Goal: Task Accomplishment & Management: Use online tool/utility

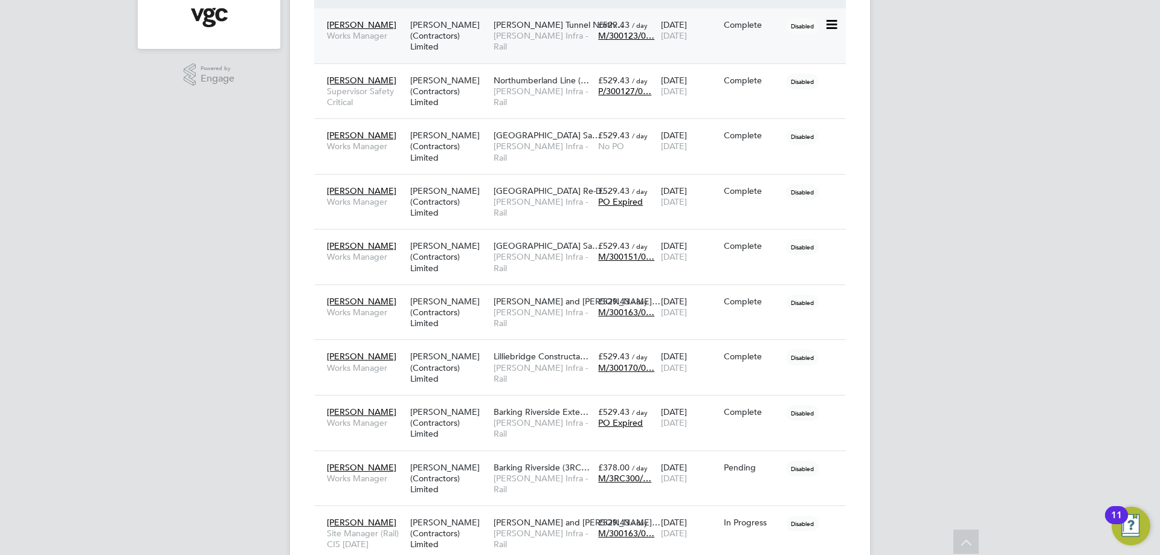
scroll to position [336, 0]
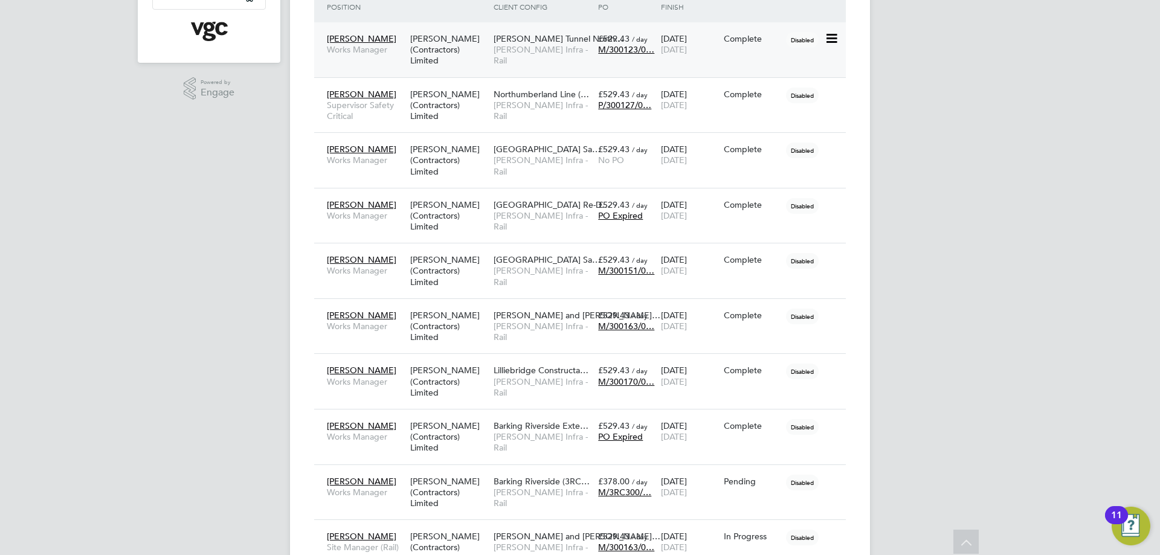
click at [359, 42] on span "[PERSON_NAME]" at bounding box center [361, 38] width 69 height 11
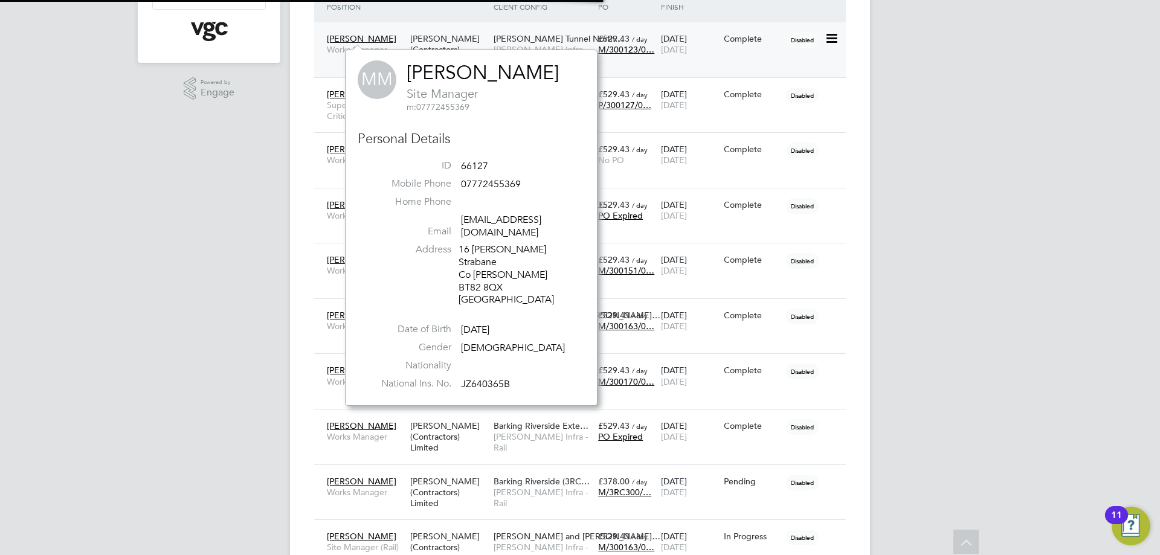
scroll to position [344, 253]
click at [359, 42] on span "[PERSON_NAME]" at bounding box center [361, 38] width 69 height 11
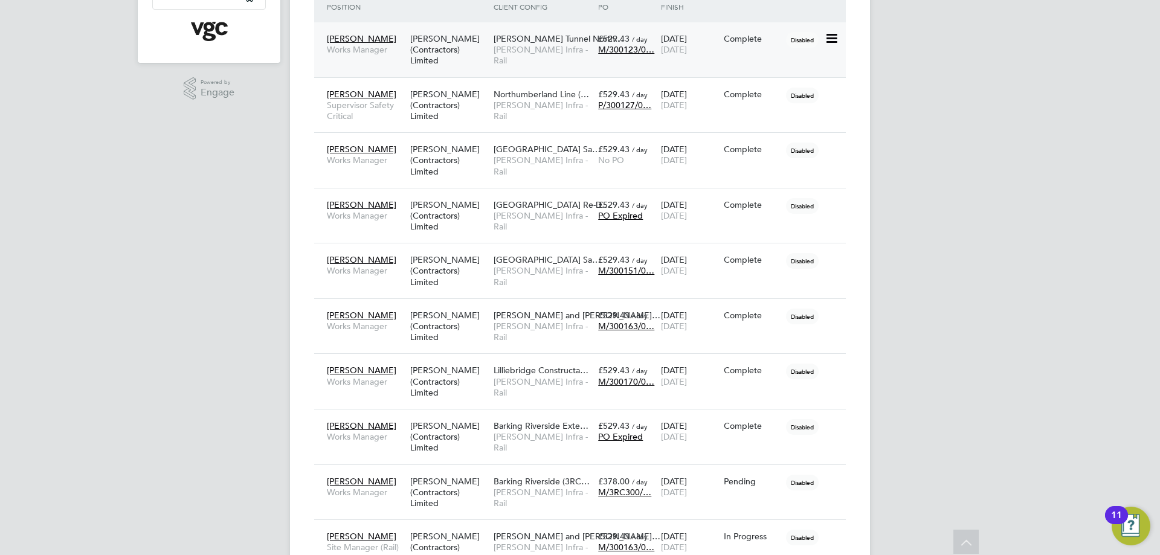
click at [473, 42] on div "[PERSON_NAME] (Contractors) Limited" at bounding box center [448, 49] width 83 height 45
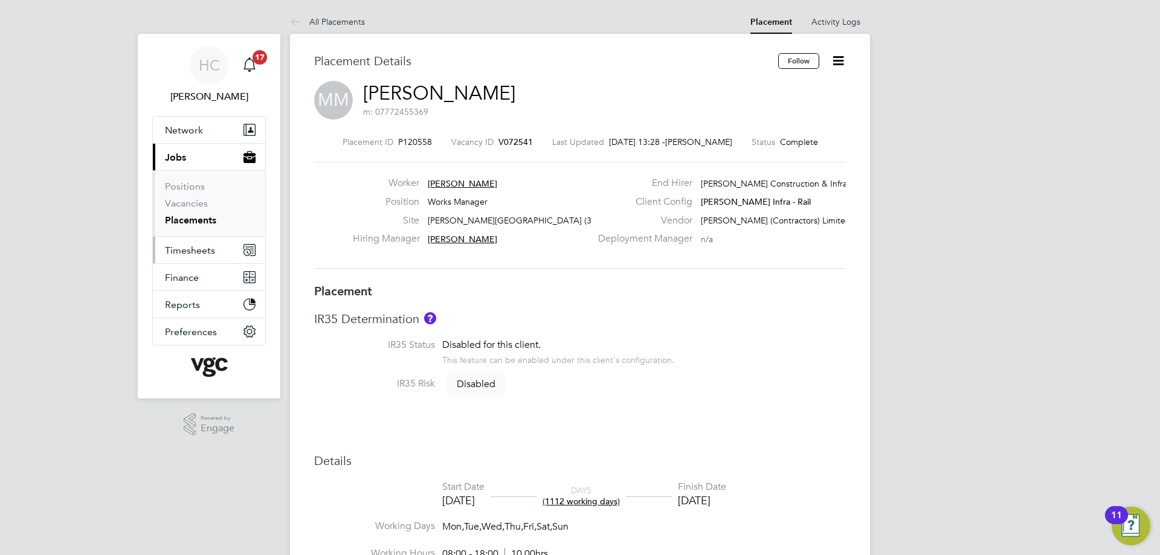
click at [180, 252] on span "Timesheets" at bounding box center [190, 250] width 50 height 11
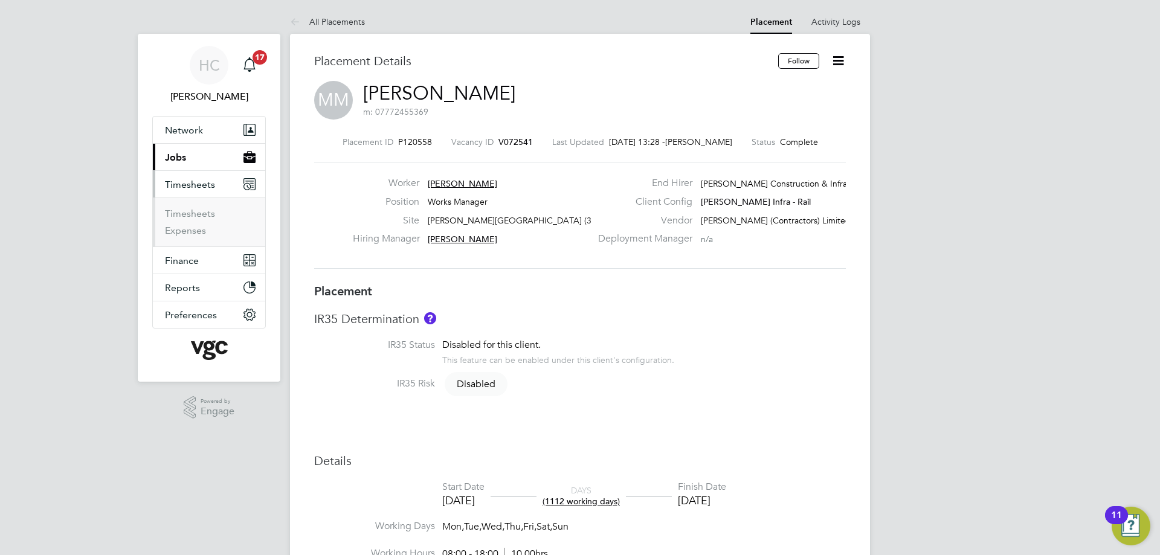
click at [184, 207] on ul "Timesheets Expenses" at bounding box center [209, 222] width 112 height 49
click at [185, 212] on link "Timesheets" at bounding box center [190, 213] width 50 height 11
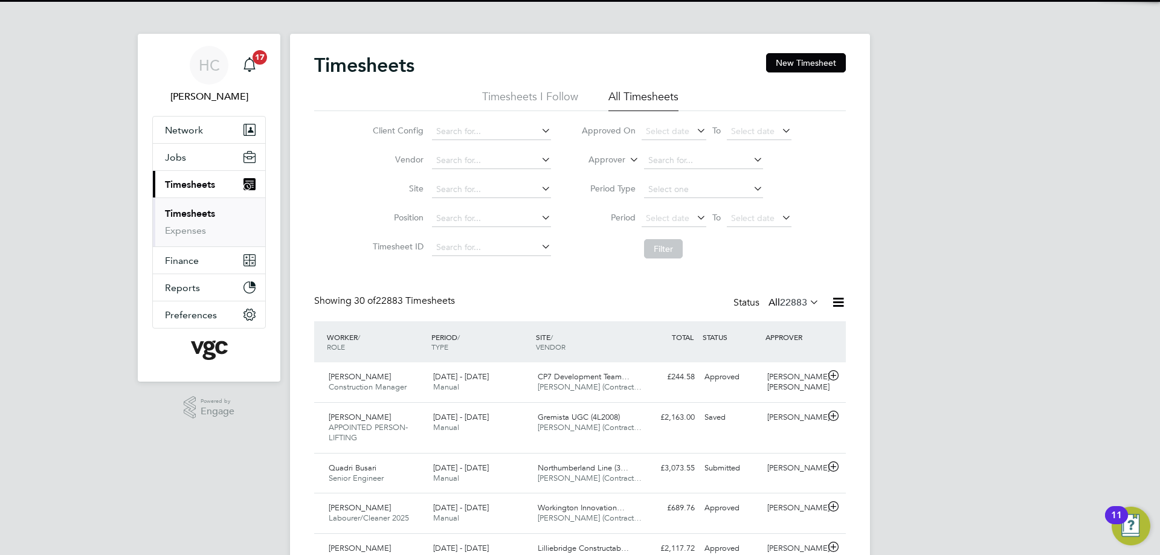
scroll to position [6, 6]
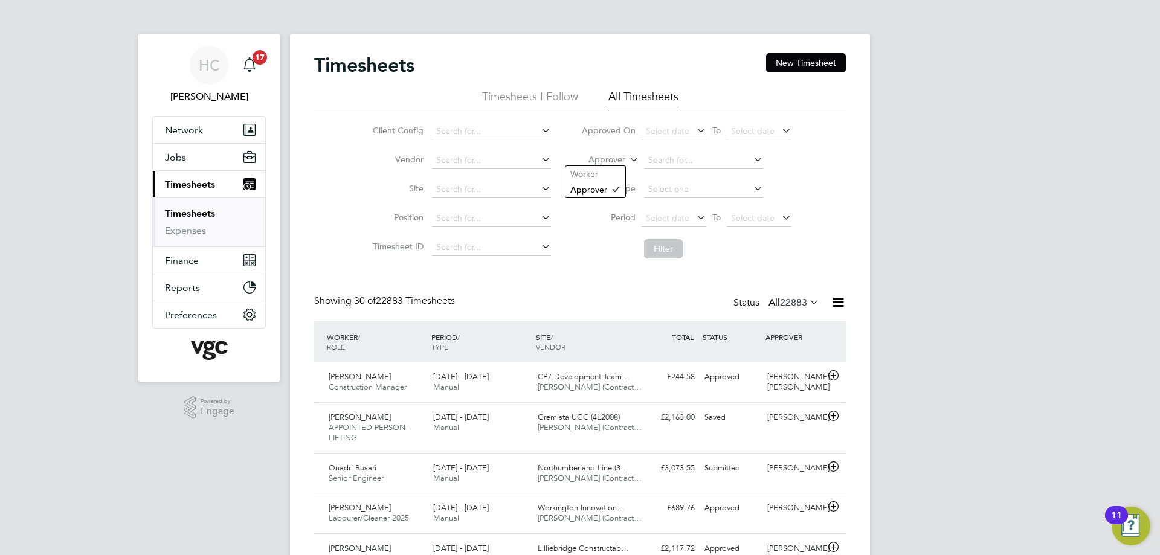
click at [607, 157] on label "Approver" at bounding box center [598, 160] width 54 height 12
click at [606, 171] on li "Worker" at bounding box center [595, 174] width 60 height 16
click at [675, 164] on input at bounding box center [703, 160] width 119 height 17
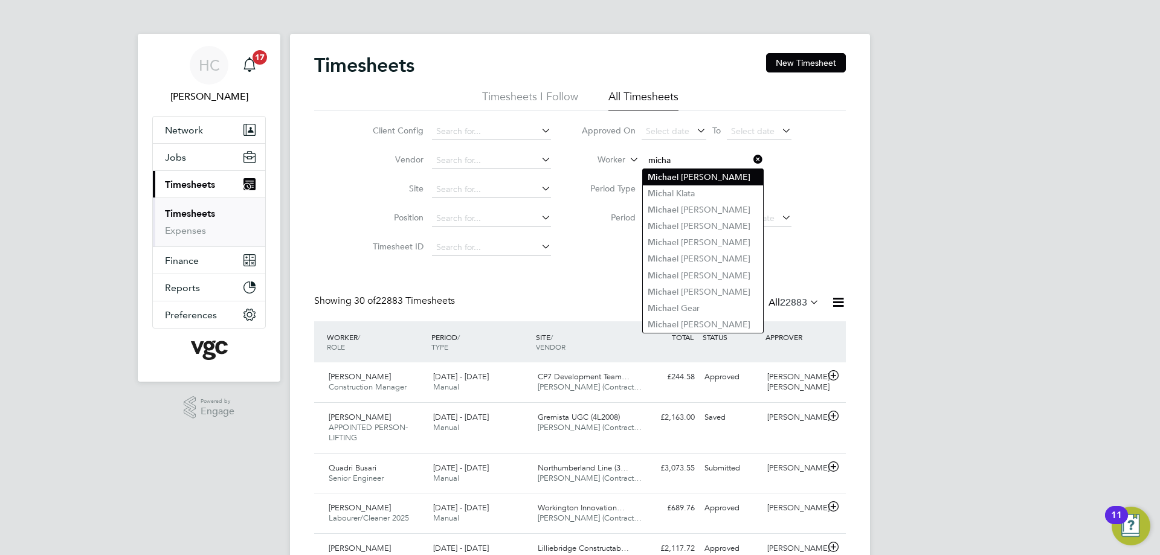
click at [681, 173] on li "Micha el [PERSON_NAME]" at bounding box center [703, 177] width 120 height 16
type input "[PERSON_NAME]"
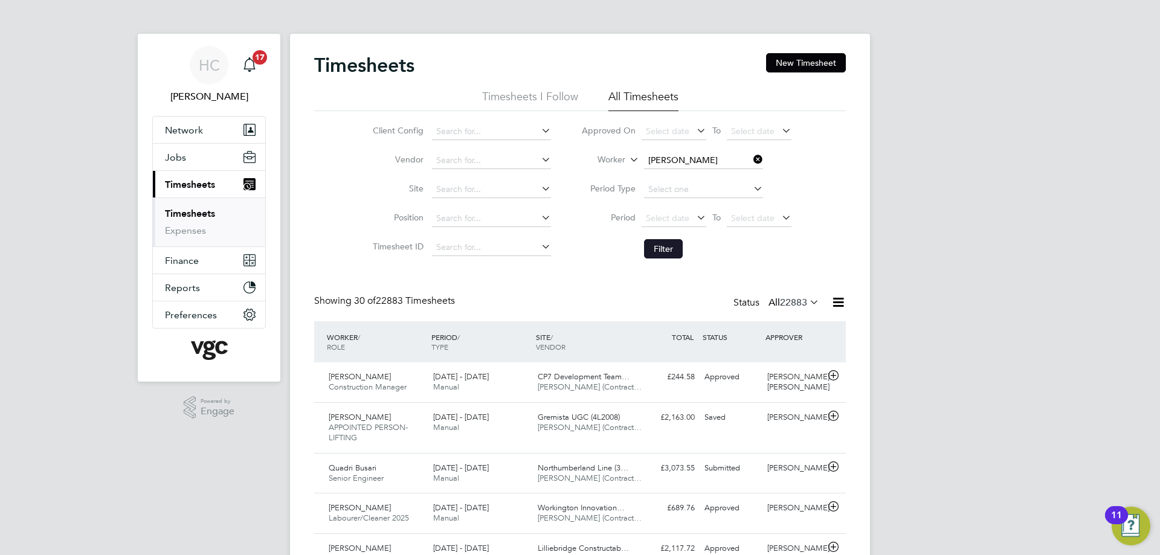
click at [665, 243] on button "Filter" at bounding box center [663, 248] width 39 height 19
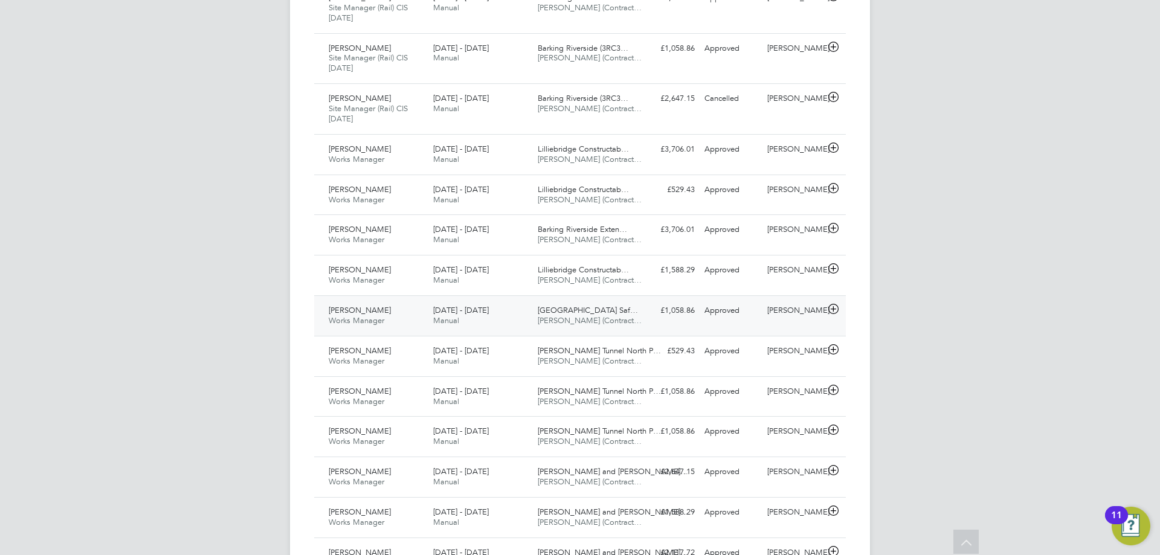
scroll to position [906, 0]
